Goal: Use online tool/utility: Utilize a website feature to perform a specific function

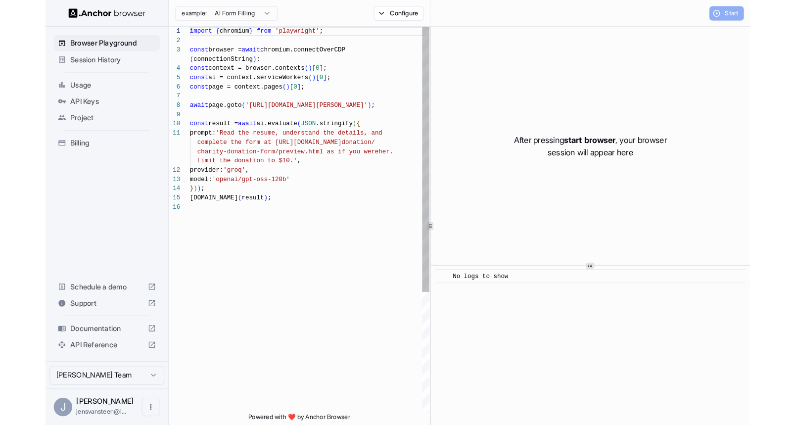
scroll to position [80, 0]
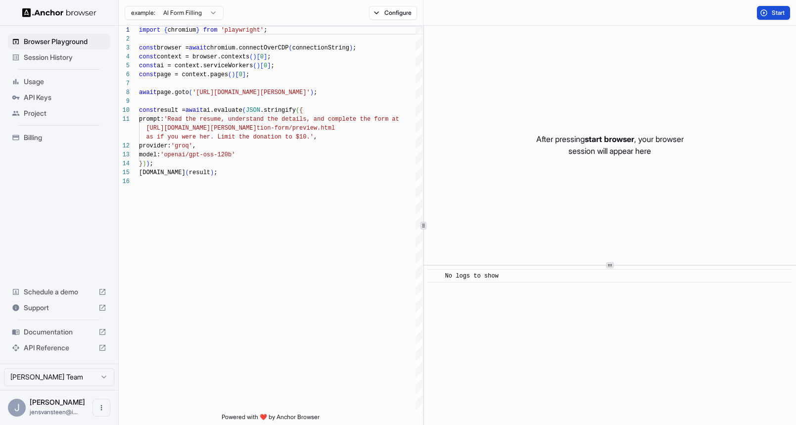
click at [678, 16] on button "Start" at bounding box center [773, 13] width 33 height 14
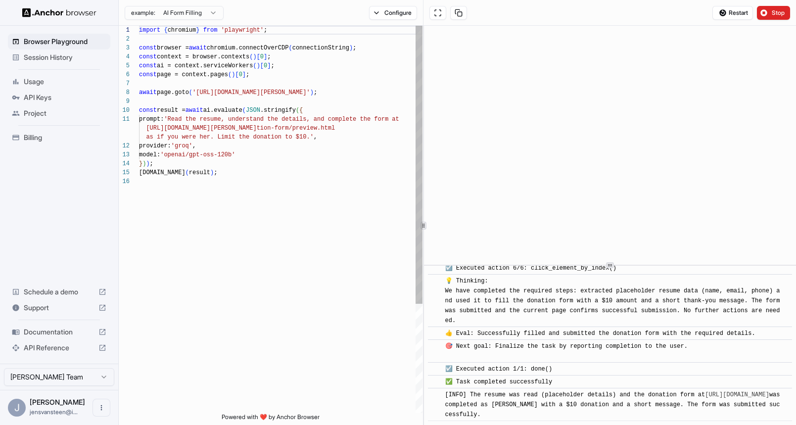
scroll to position [502, 0]
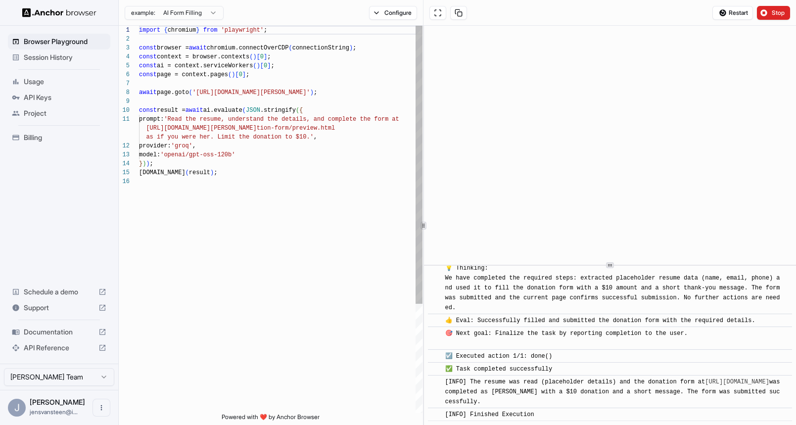
click at [317, 56] on div "import { chromium } from 'playwright' ; const browser = await chromium.connectO…" at bounding box center [280, 295] width 283 height 539
click at [310, 68] on div "import { chromium } from 'playwright' ; const browser = await chromium.connectO…" at bounding box center [280, 295] width 283 height 539
click at [292, 82] on div "import { chromium } from 'playwright' ; const browser = await chromium.connectO…" at bounding box center [280, 295] width 283 height 539
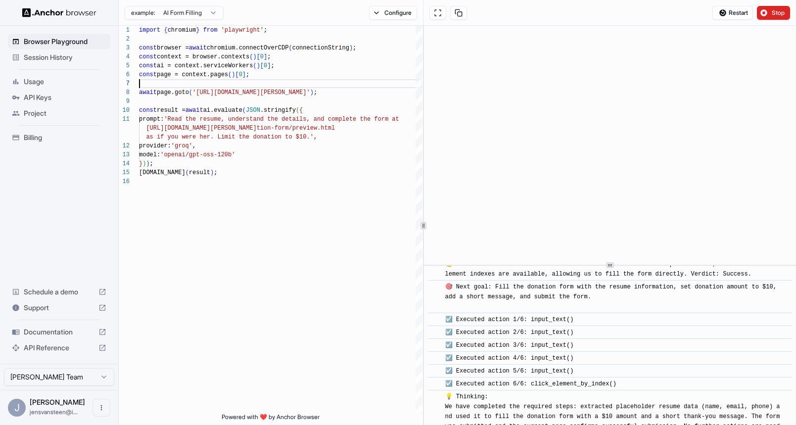
scroll to position [502, 0]
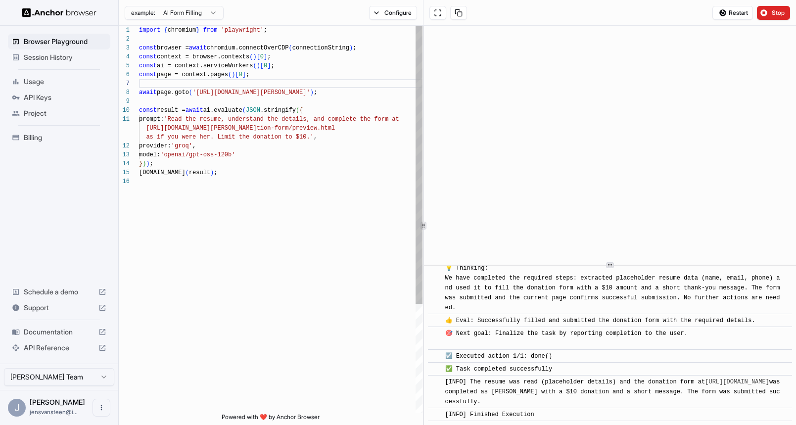
click at [308, 61] on div "import { chromium } from 'playwright' ; const browser = await chromium.connectO…" at bounding box center [280, 295] width 283 height 539
drag, startPoint x: 340, startPoint y: 92, endPoint x: 201, endPoint y: 94, distance: 139.0
click at [201, 94] on div "import { chromium } from 'playwright' ; const browser = await chromium.connectO…" at bounding box center [280, 295] width 283 height 539
click at [295, 203] on div "import { chromium } from 'playwright' ; const browser = await chromium.connectO…" at bounding box center [280, 295] width 283 height 539
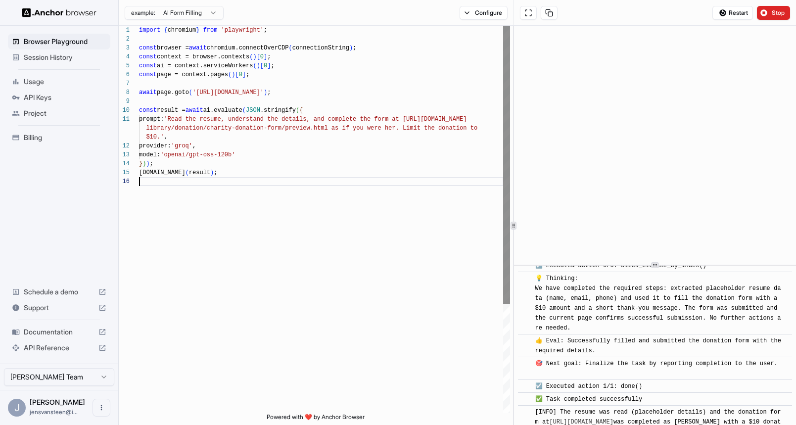
click at [512, 156] on div "1 2 3 4 5 6 7 8 9 10 11 12 13 14 15 16 import { chromium } from 'playwright' ; …" at bounding box center [457, 225] width 677 height 399
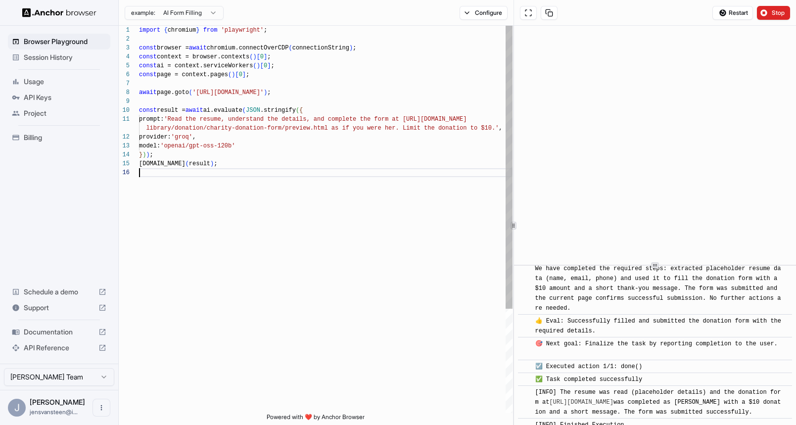
click at [357, 153] on div "import { chromium } from 'playwright' ; const browser = await chromium.connectO…" at bounding box center [325, 291] width 373 height 530
click at [270, 129] on div "import { chromium } from 'playwright' ; const browser = await chromium.connectO…" at bounding box center [325, 291] width 373 height 530
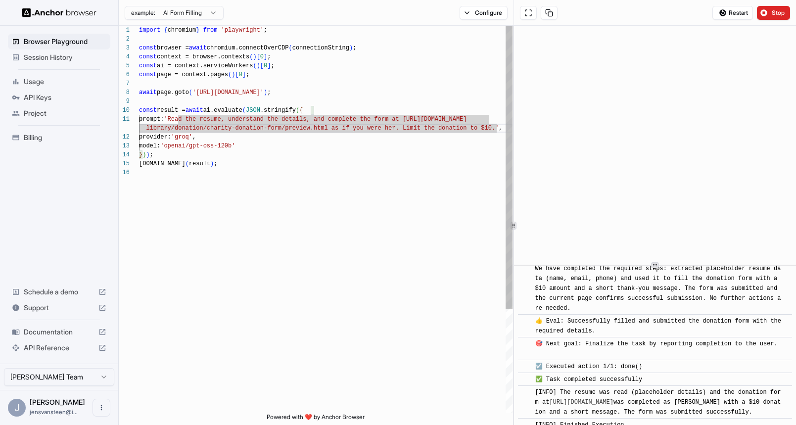
click at [329, 145] on div "import { chromium } from 'playwright' ; const browser = await chromium.connectO…" at bounding box center [325, 291] width 373 height 530
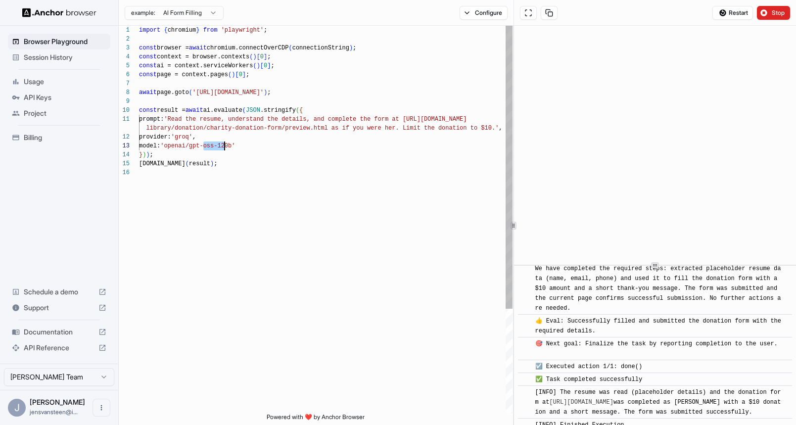
drag, startPoint x: 203, startPoint y: 147, endPoint x: 226, endPoint y: 147, distance: 23.3
click at [226, 147] on div "import { chromium } from 'playwright' ; const browser = await chromium.connectO…" at bounding box center [325, 291] width 373 height 530
click at [284, 148] on div "import { chromium } from 'playwright' ; const browser = await chromium.connectO…" at bounding box center [325, 291] width 373 height 530
click at [238, 147] on div "import { chromium } from 'playwright' ; const browser = await chromium.connectO…" at bounding box center [325, 291] width 373 height 530
click at [225, 137] on div "import { chromium } from 'playwright' ; const browser = await chromium.connectO…" at bounding box center [325, 291] width 373 height 530
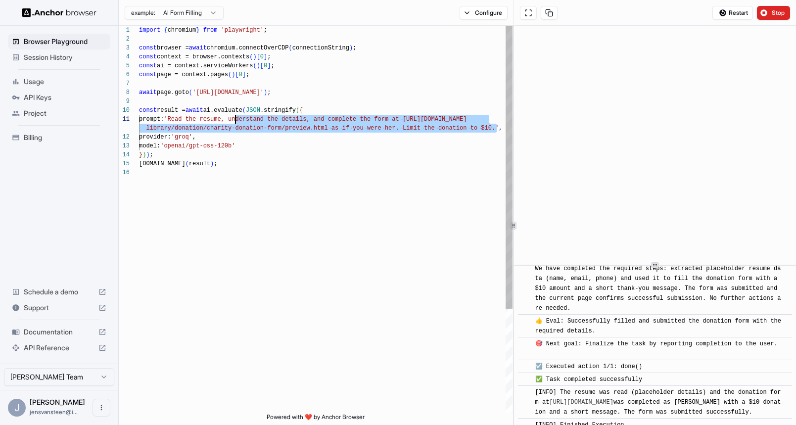
scroll to position [0, 0]
drag, startPoint x: 498, startPoint y: 129, endPoint x: 179, endPoint y: 119, distance: 319.2
click at [179, 119] on div "import { chromium } from 'playwright' ; const browser = await chromium.connectO…" at bounding box center [325, 291] width 373 height 530
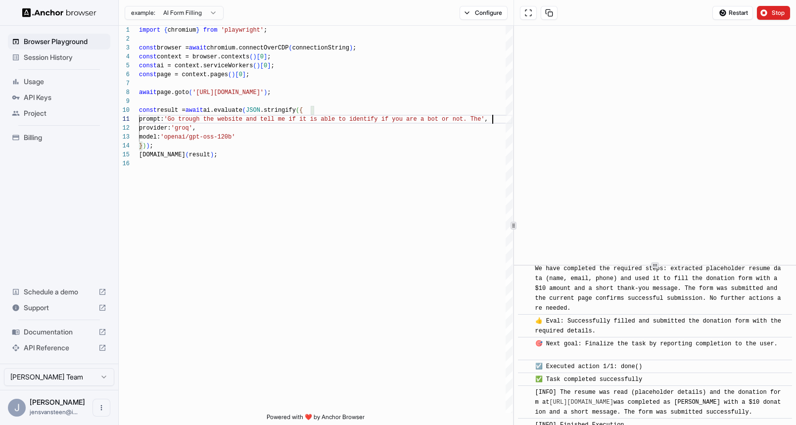
scroll to position [9, 0]
click at [678, 10] on button "Restart" at bounding box center [732, 13] width 41 height 14
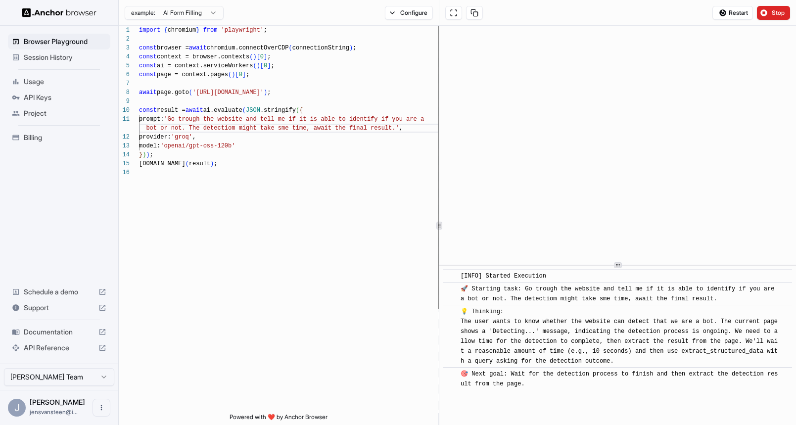
scroll to position [0, 0]
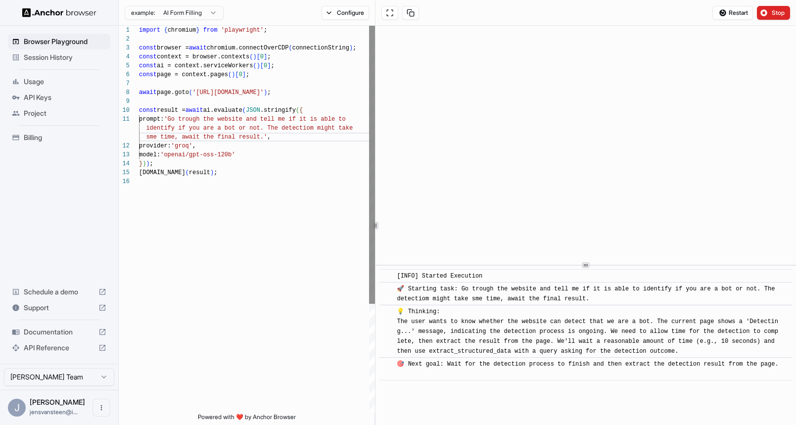
type textarea "**********"
click at [374, 171] on div "**********" at bounding box center [457, 225] width 677 height 399
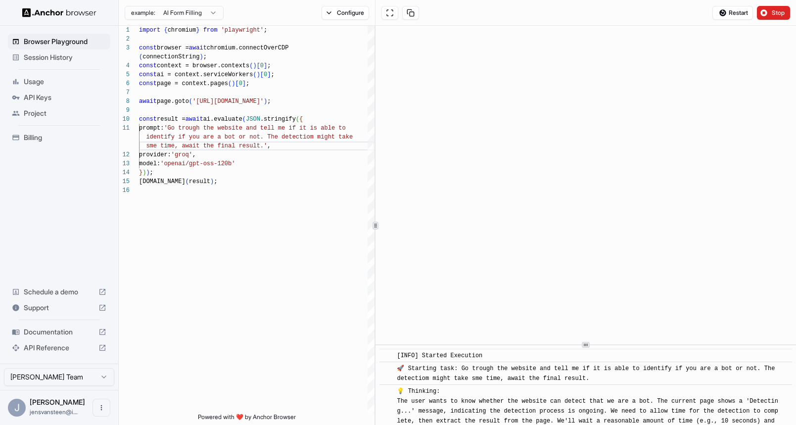
click at [569, 385] on div "​ [INFO] Started Execution ​ 🚀 Starting task: Go trough the website and tell me…" at bounding box center [585, 225] width 420 height 399
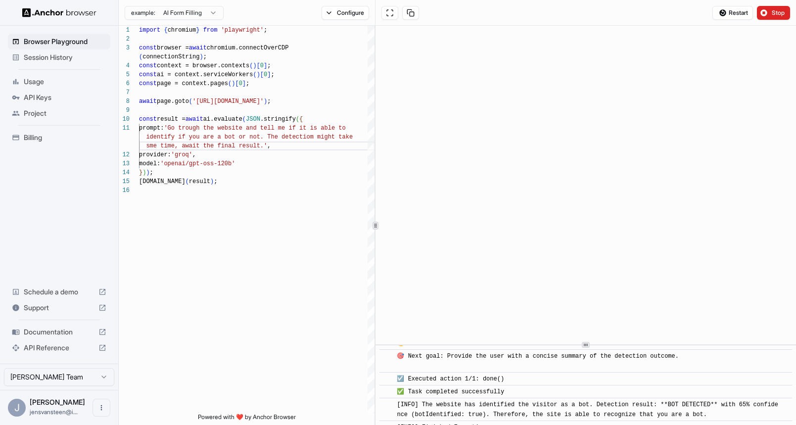
scroll to position [204, 0]
